Goal: Task Accomplishment & Management: Manage account settings

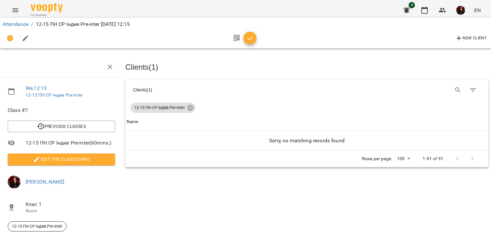
click at [248, 40] on icon "button" at bounding box center [249, 38] width 5 height 4
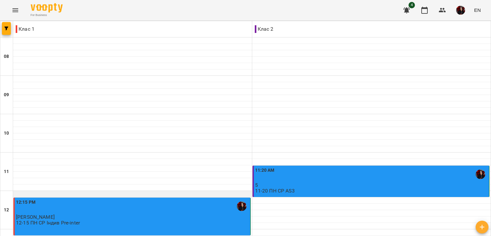
scroll to position [136, 0]
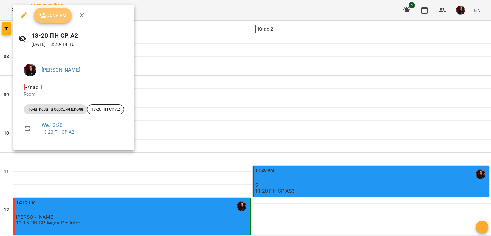
click at [56, 15] on span "Confirm" at bounding box center [52, 15] width 27 height 8
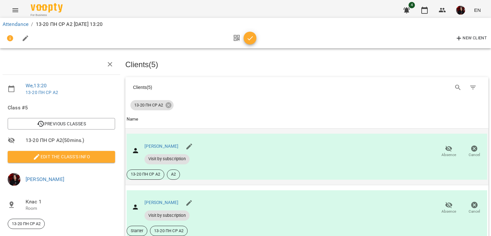
scroll to position [90, 0]
click at [247, 42] on button "button" at bounding box center [249, 38] width 13 height 13
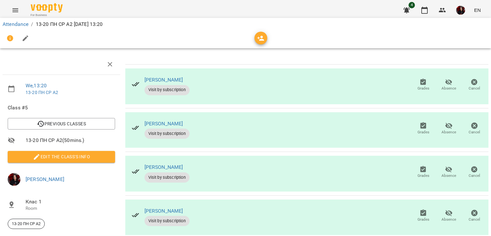
scroll to position [0, 3]
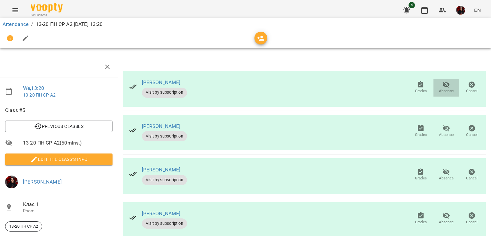
click at [438, 90] on span "Absence" at bounding box center [445, 90] width 15 height 5
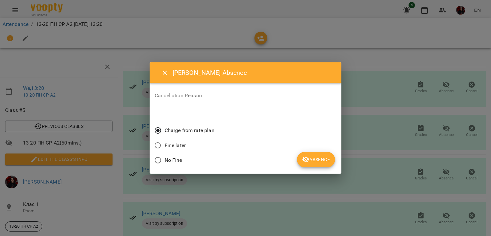
click at [168, 144] on span "Fine later" at bounding box center [174, 145] width 21 height 8
click at [186, 108] on textarea at bounding box center [245, 111] width 181 height 6
click at [173, 111] on textarea at bounding box center [245, 111] width 181 height 6
type textarea "*"
type textarea "**********"
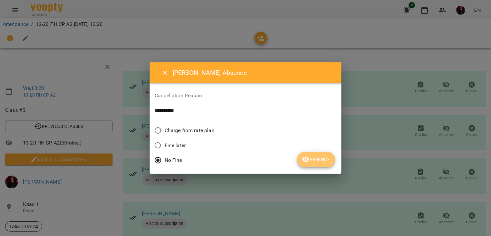
click at [316, 160] on span "Absence" at bounding box center [316, 160] width 28 height 8
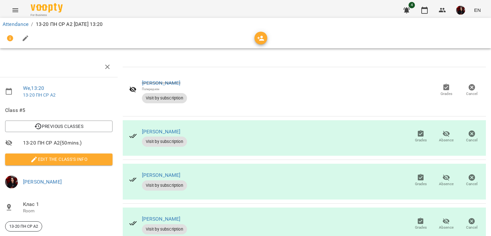
scroll to position [4, 3]
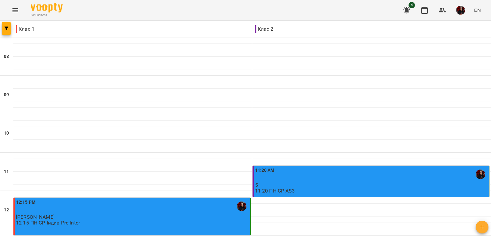
scroll to position [123, 0]
